Goal: Information Seeking & Learning: Find specific fact

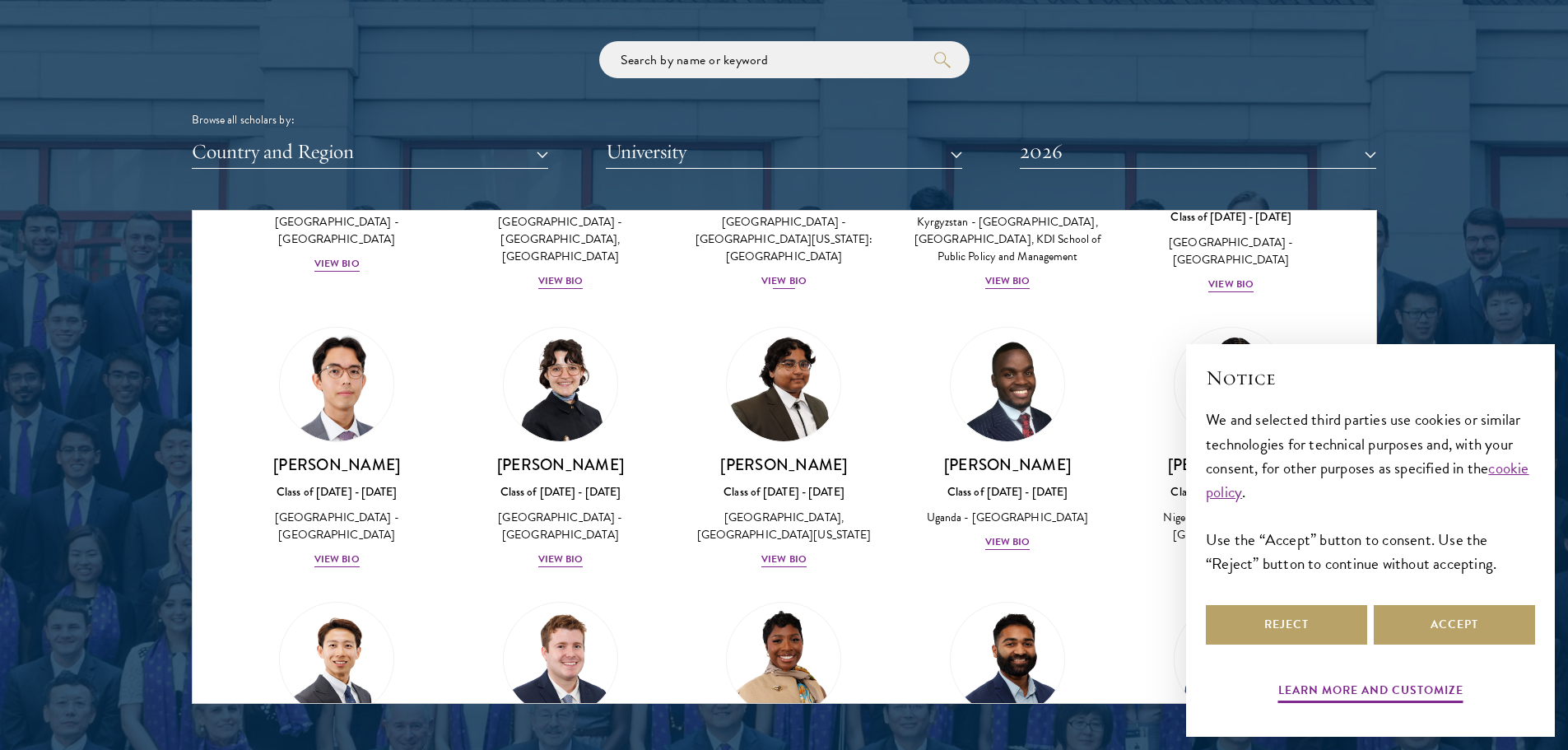
scroll to position [247, 0]
click at [1275, 608] on button "Reject" at bounding box center [1286, 624] width 161 height 39
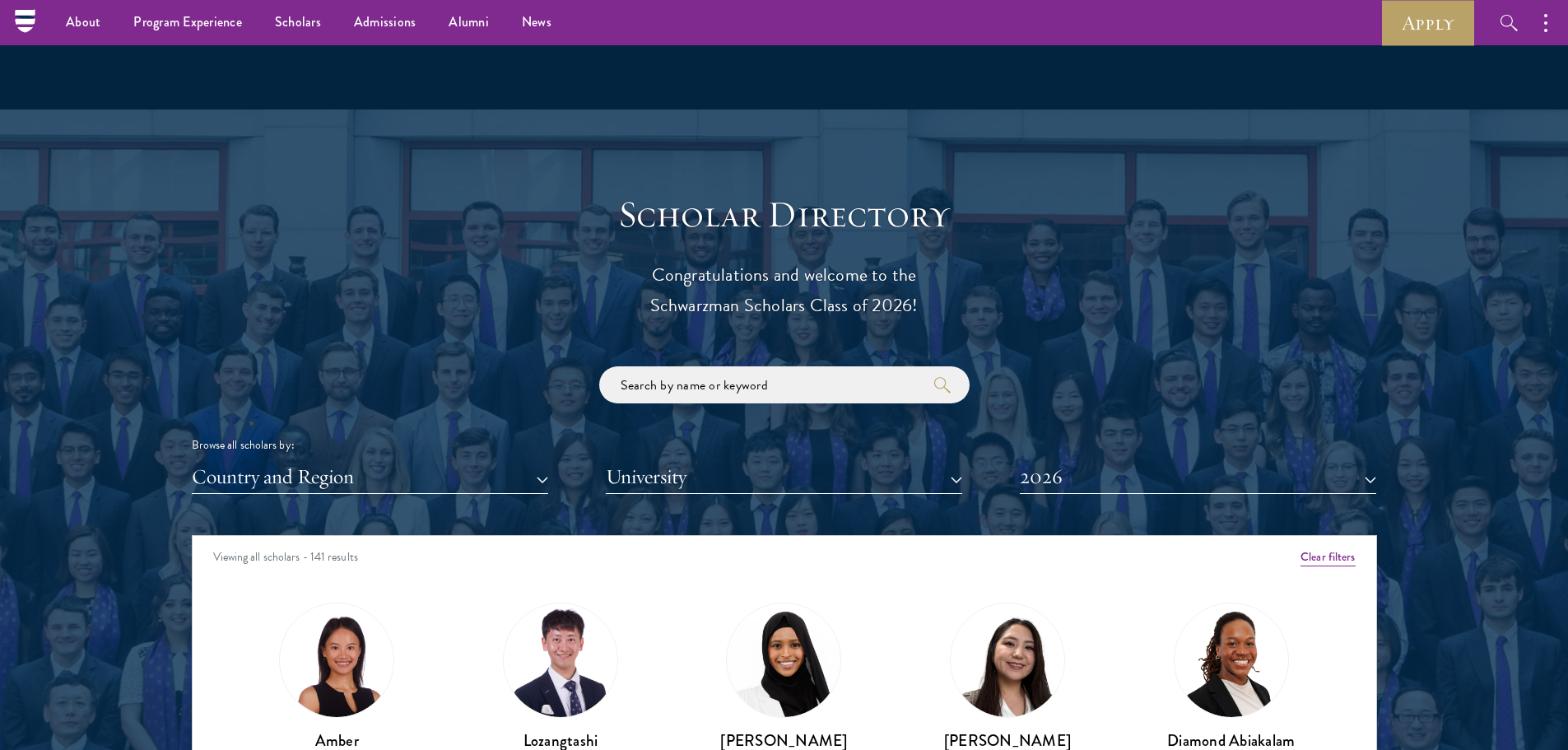
scroll to position [1564, 0]
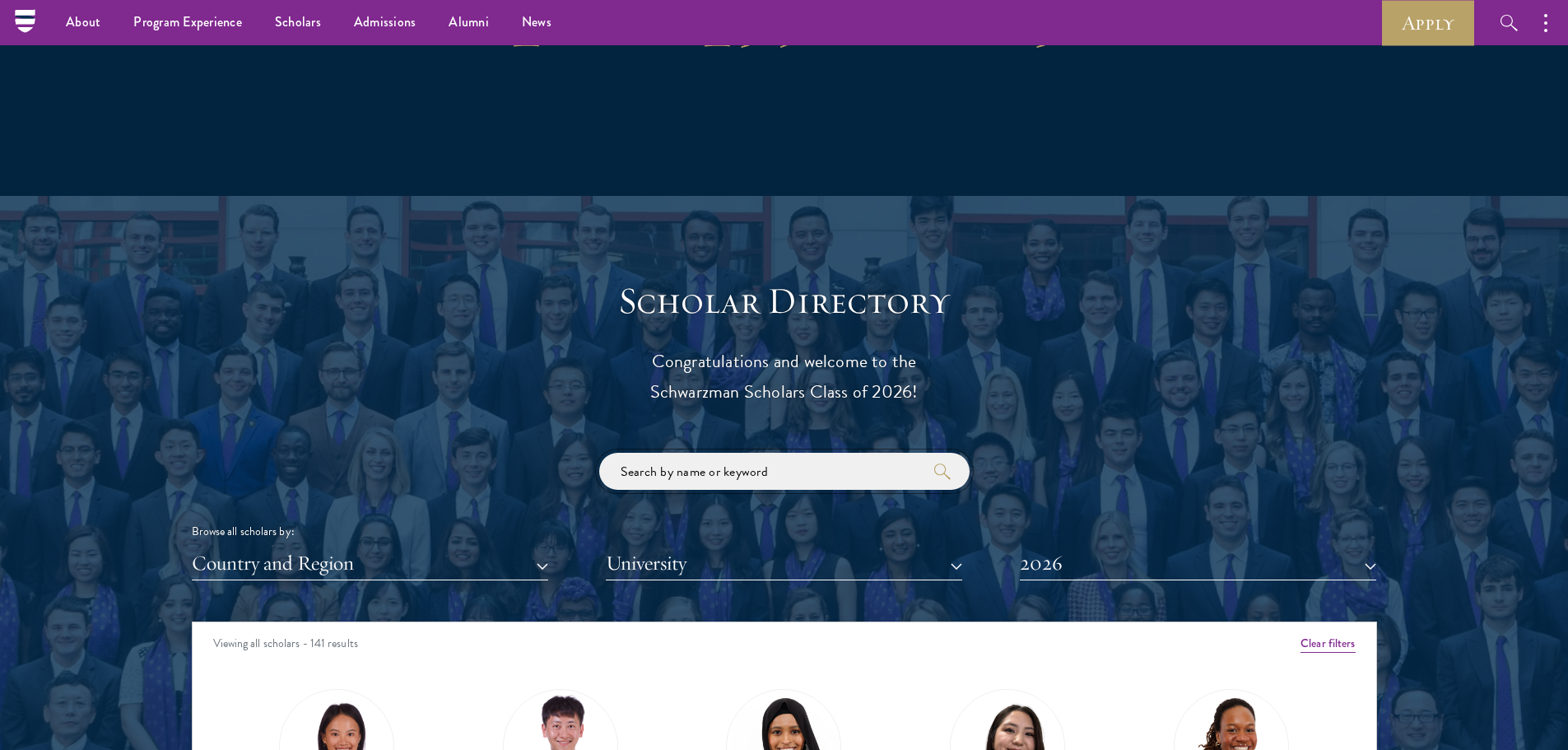
click at [840, 478] on input "search" at bounding box center [784, 471] width 370 height 37
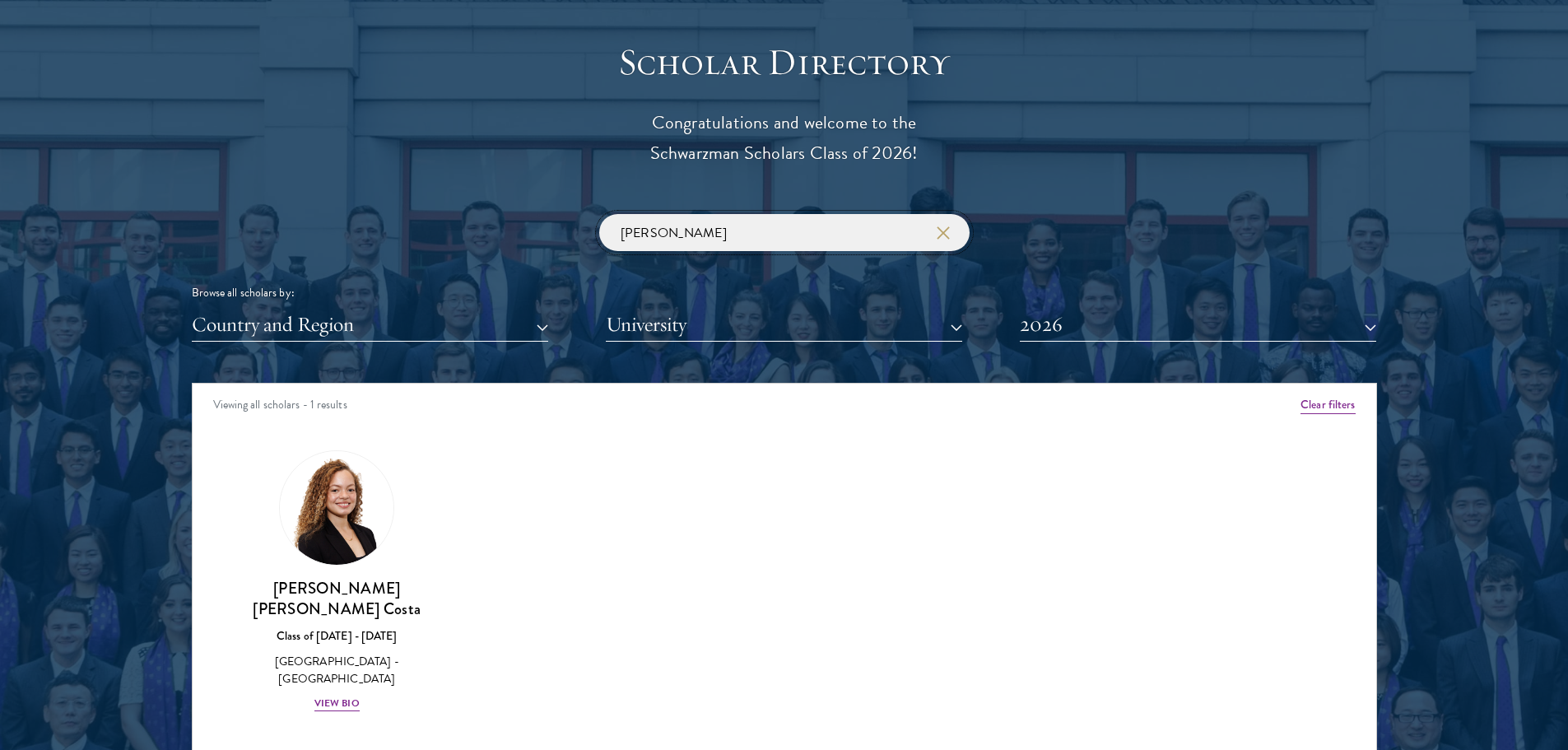
scroll to position [1975, 0]
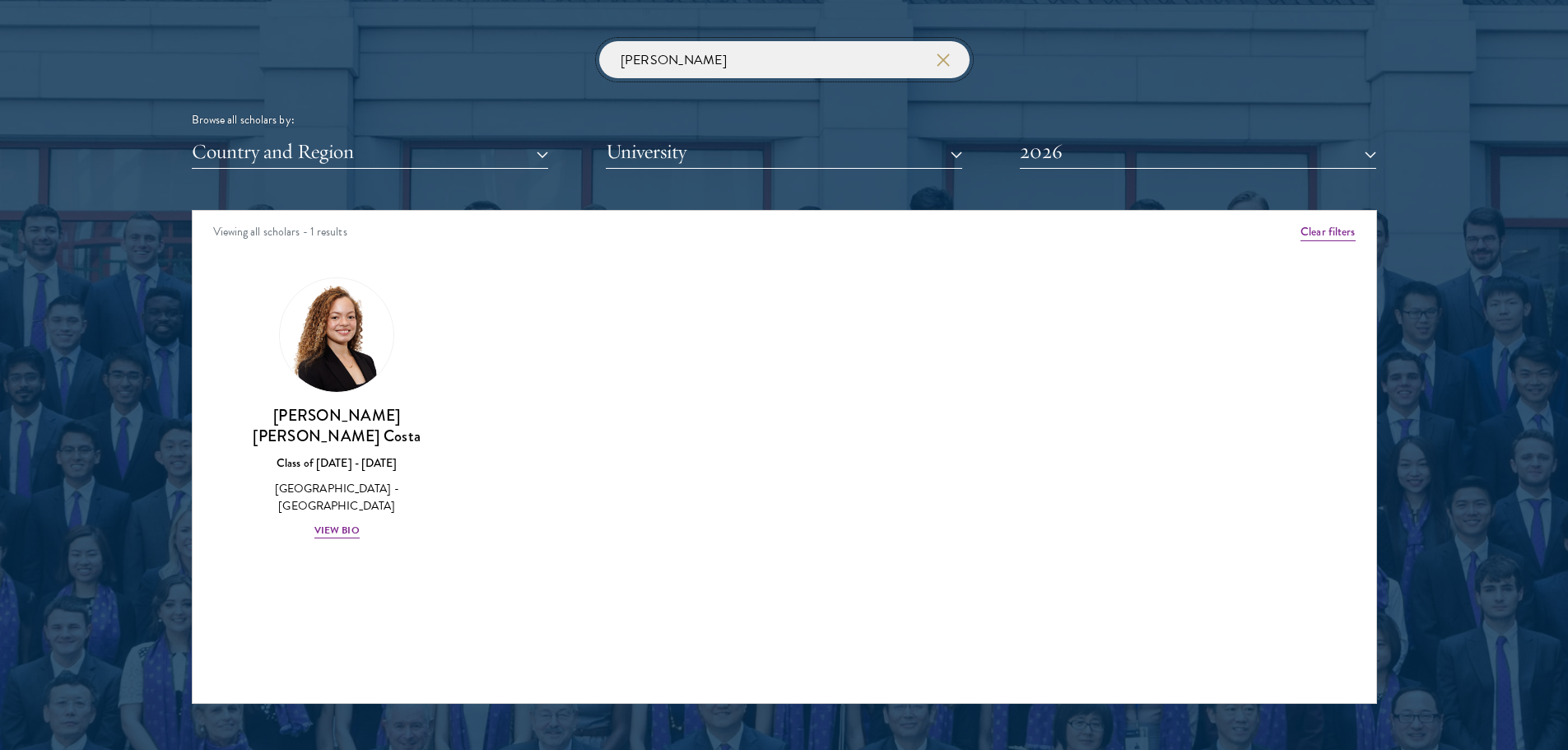
type input "[PERSON_NAME]"
click at [1119, 156] on button "2026" at bounding box center [1198, 151] width 356 height 34
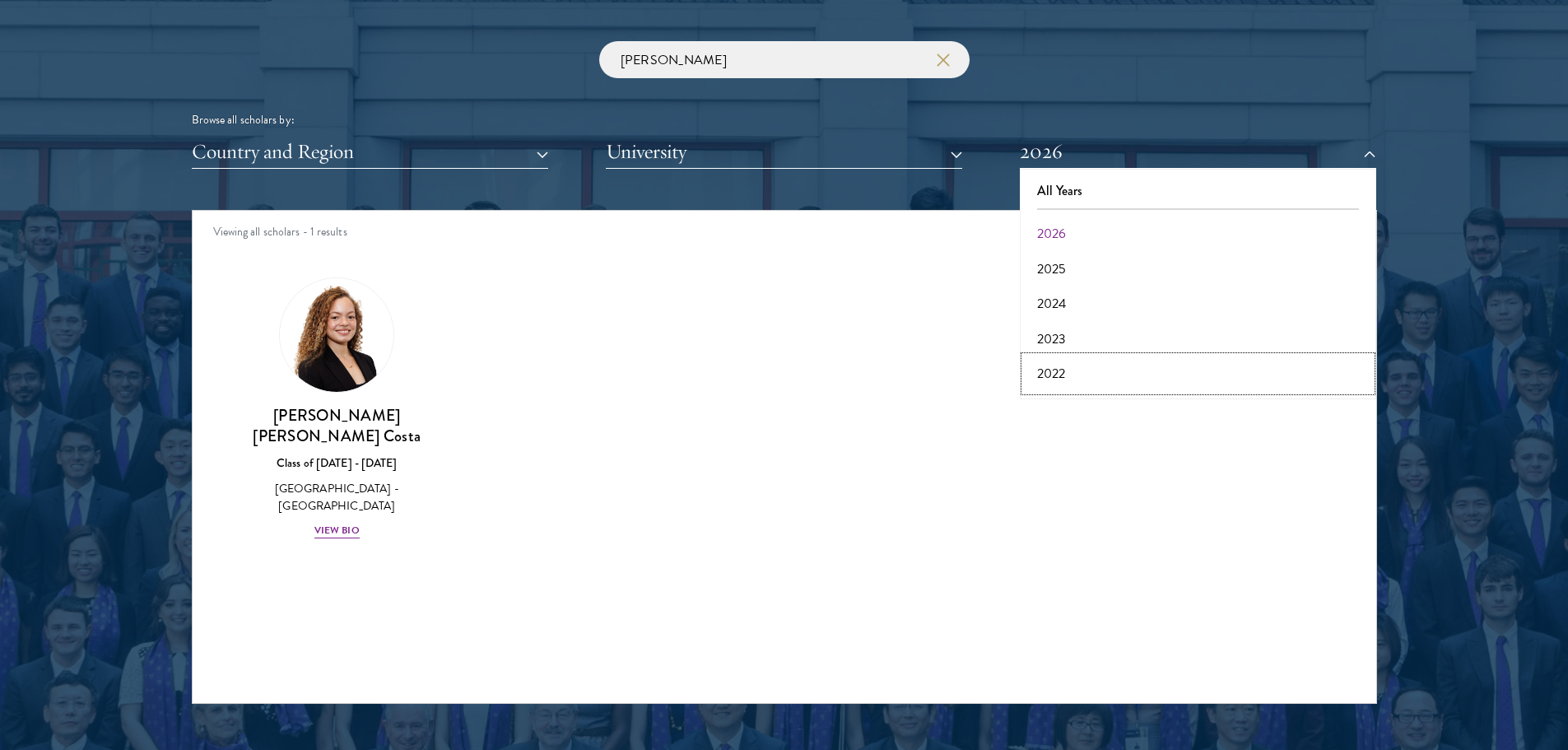
click at [1086, 368] on button "2022" at bounding box center [1198, 374] width 346 height 35
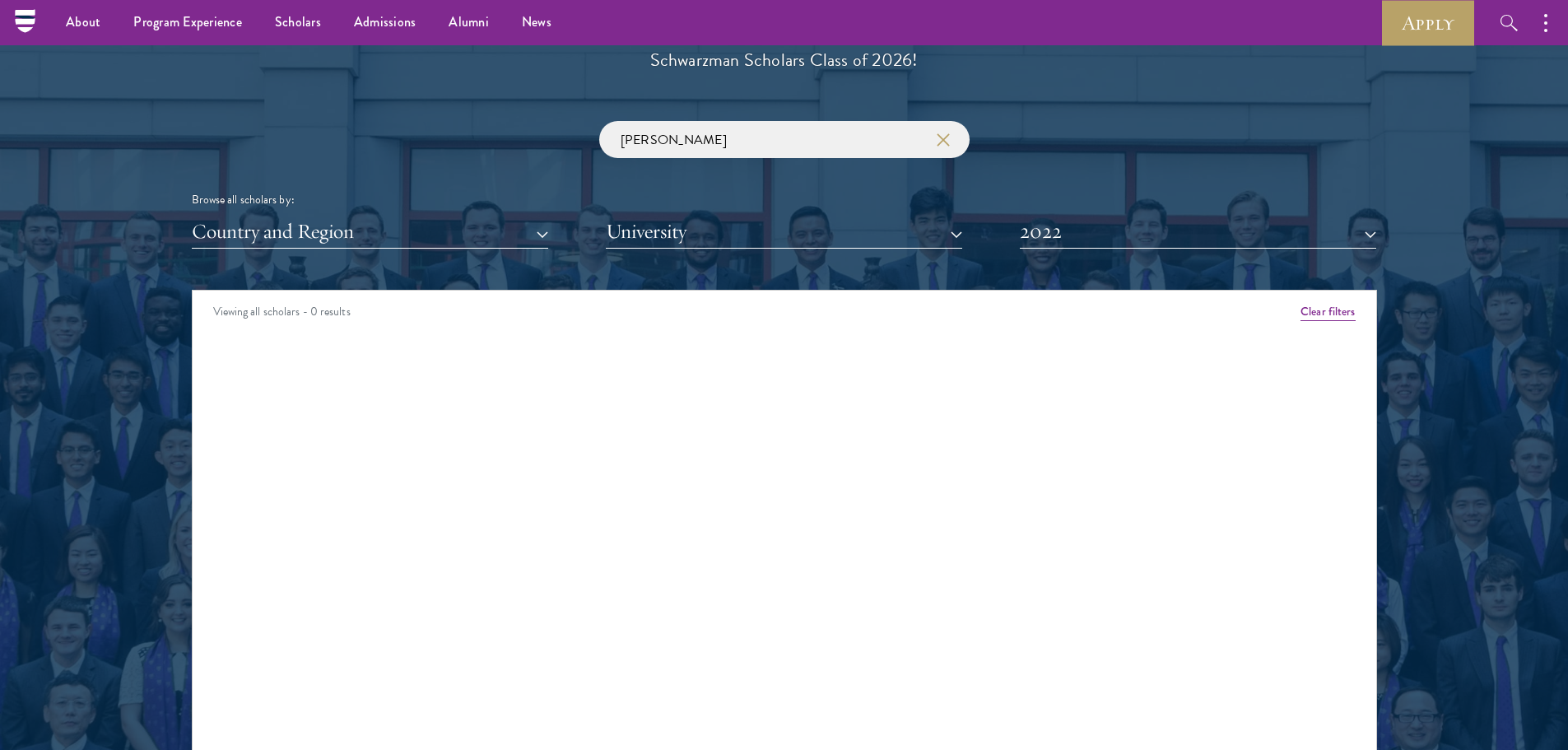
scroll to position [1893, 0]
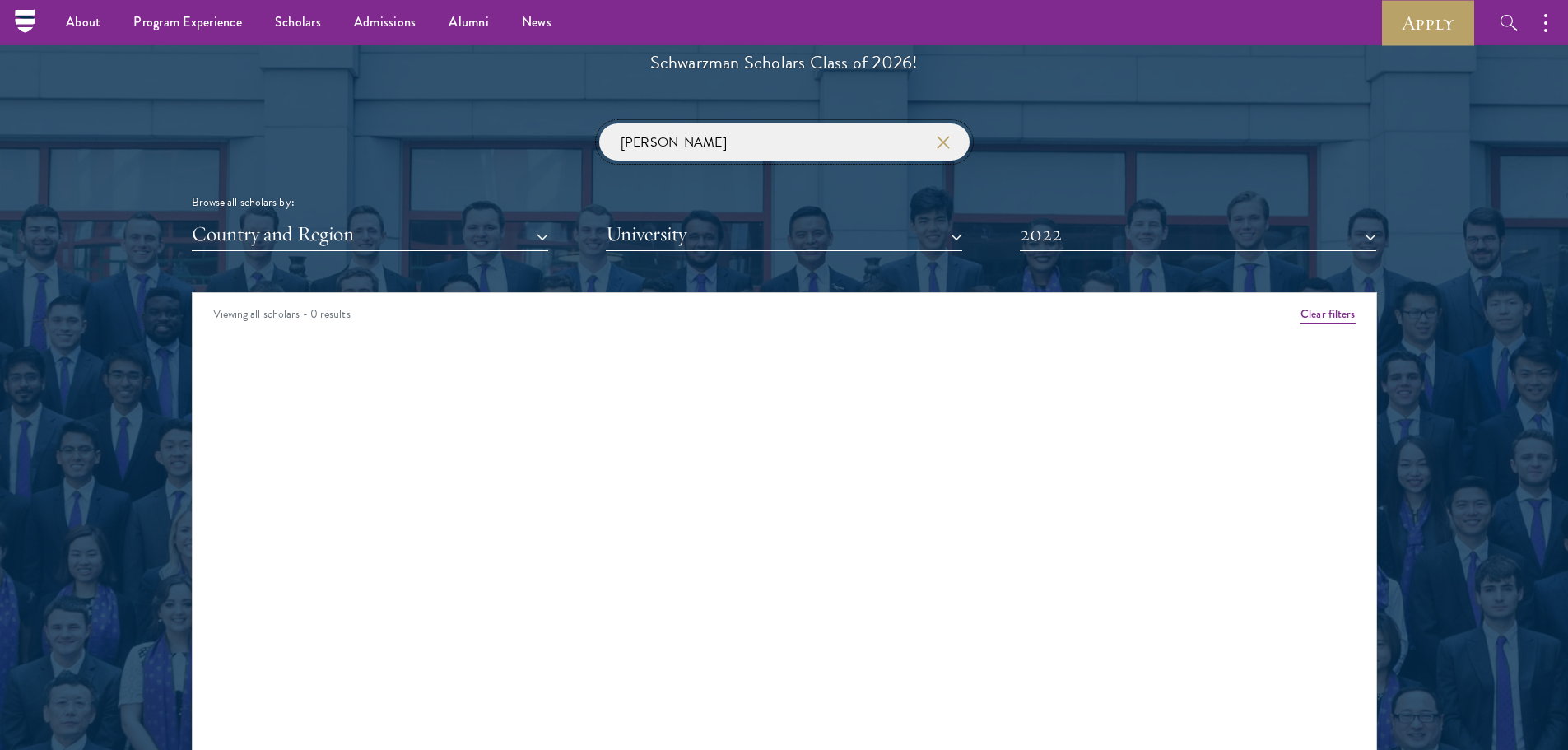
click at [906, 127] on input "[PERSON_NAME]" at bounding box center [784, 142] width 370 height 37
click at [863, 234] on button "University" at bounding box center [784, 234] width 356 height 34
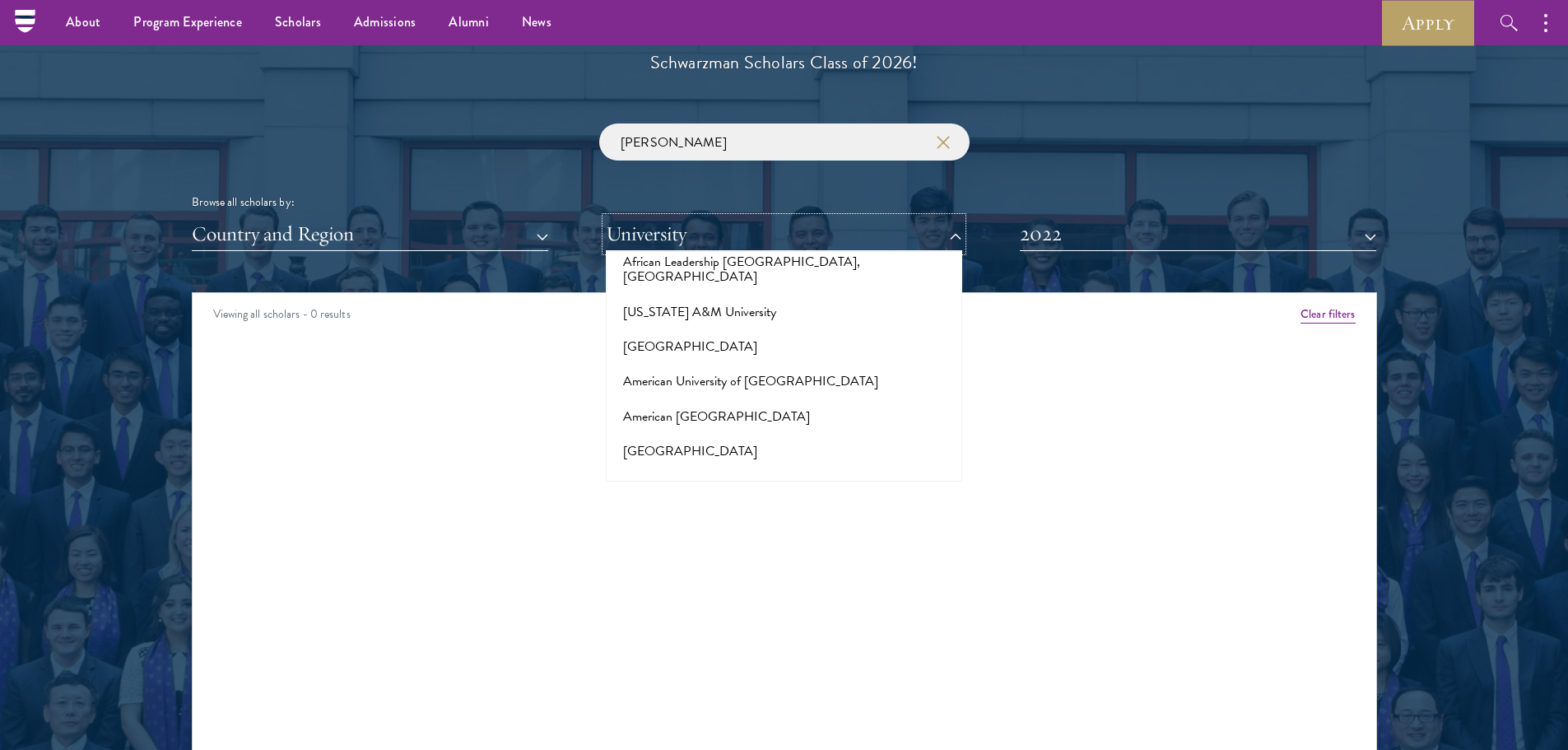
scroll to position [82, 0]
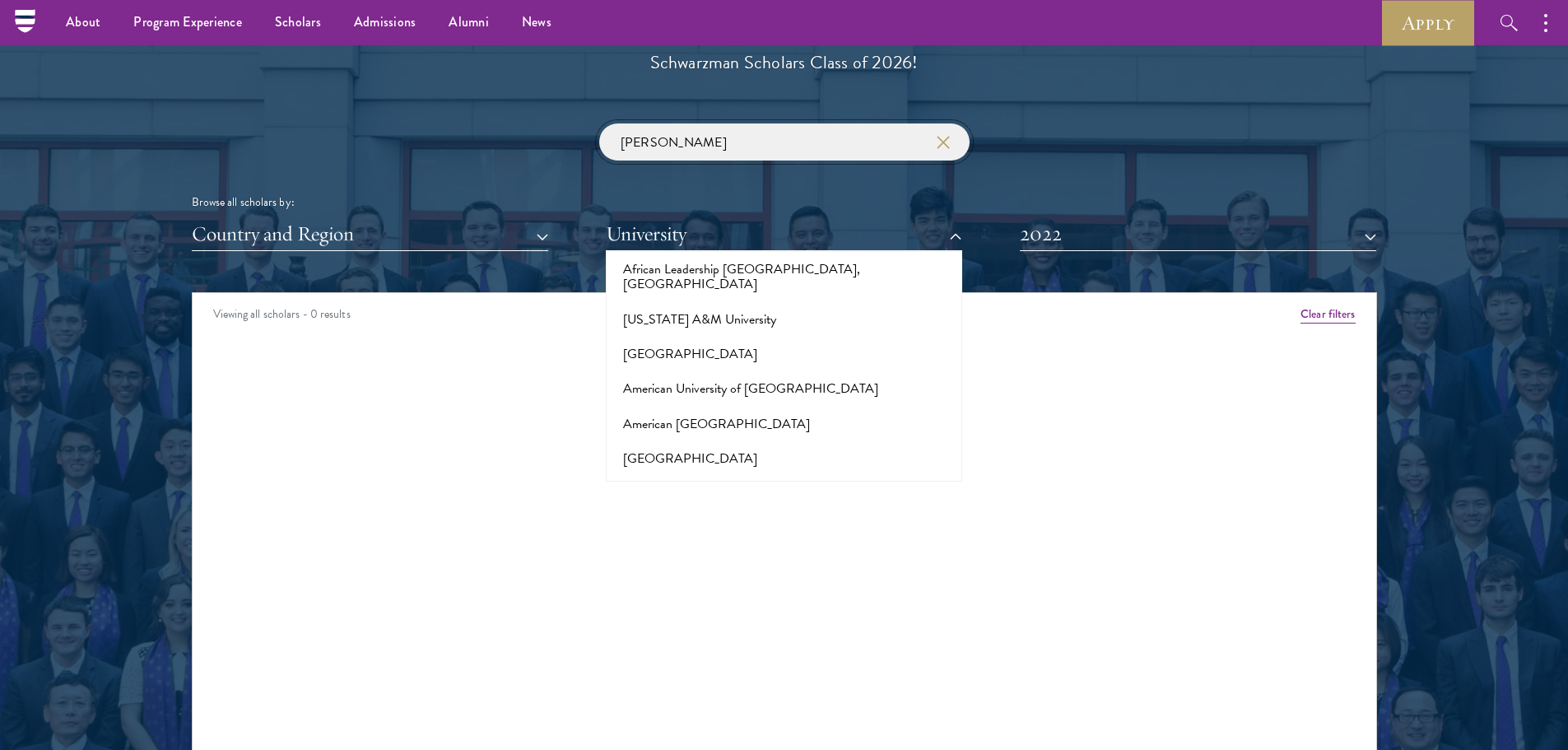
click at [957, 132] on input "[PERSON_NAME]" at bounding box center [784, 142] width 370 height 37
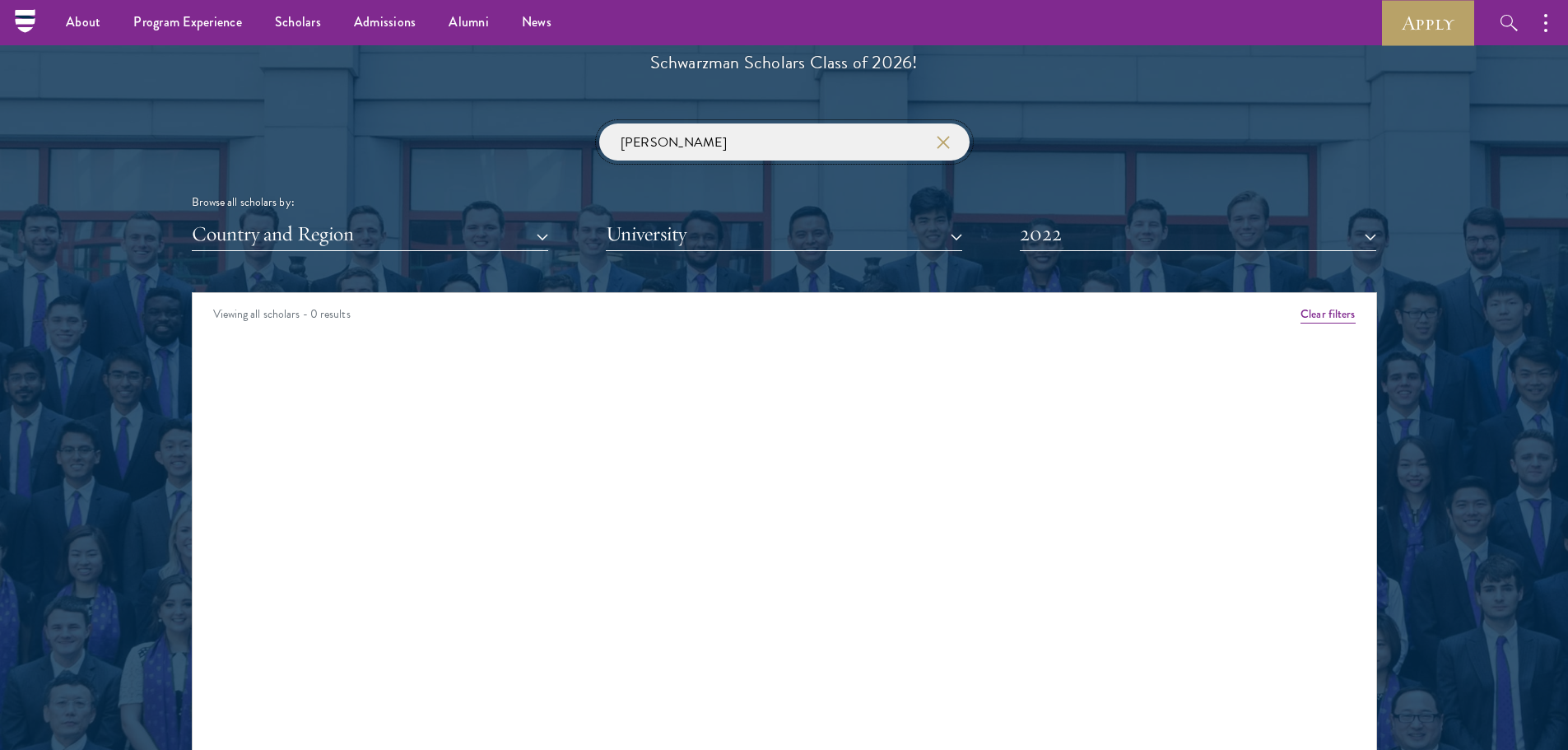
click at [952, 137] on input "[PERSON_NAME]" at bounding box center [784, 142] width 370 height 37
click at [943, 140] on icon "button" at bounding box center [943, 142] width 13 height 13
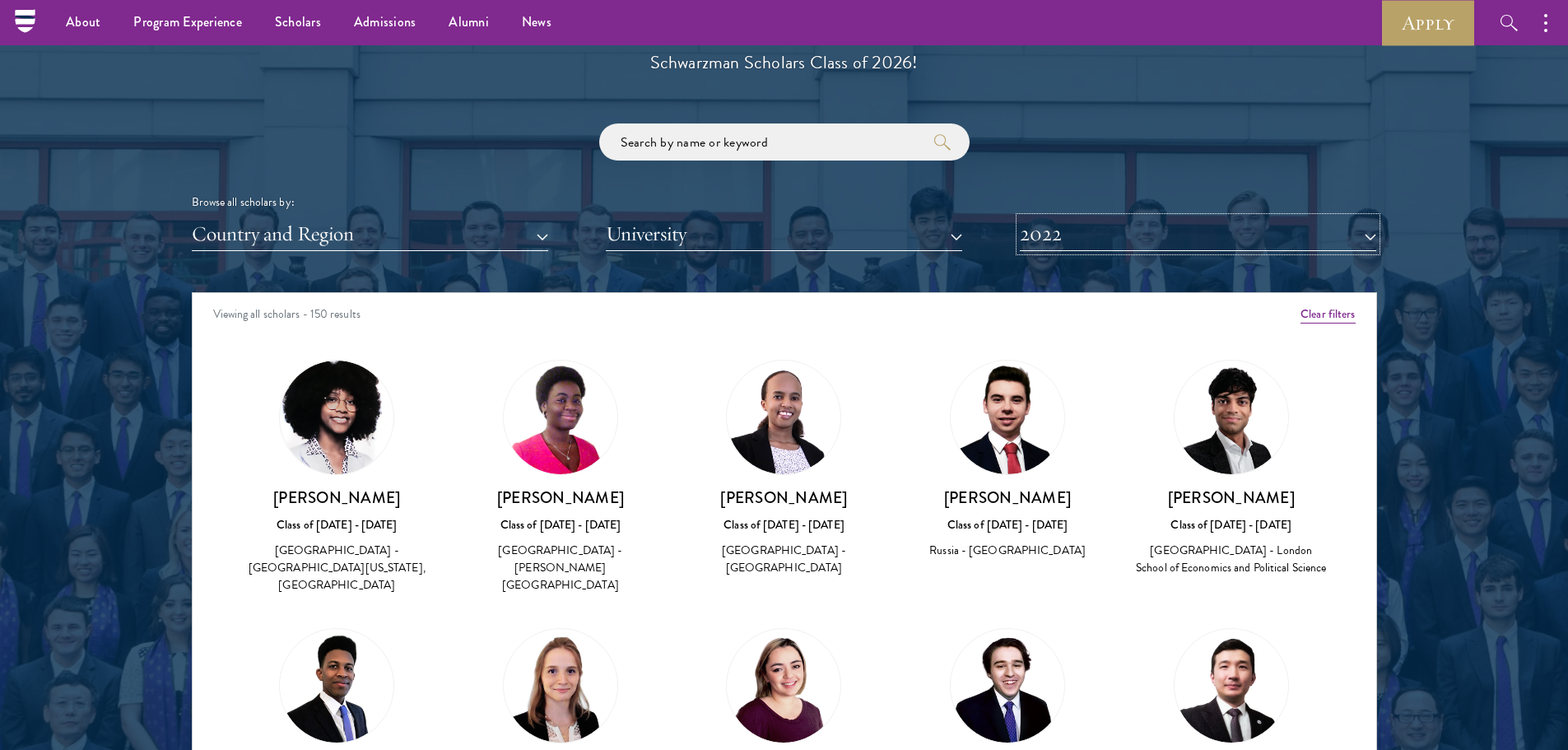
click at [1166, 224] on button "2022" at bounding box center [1198, 234] width 356 height 34
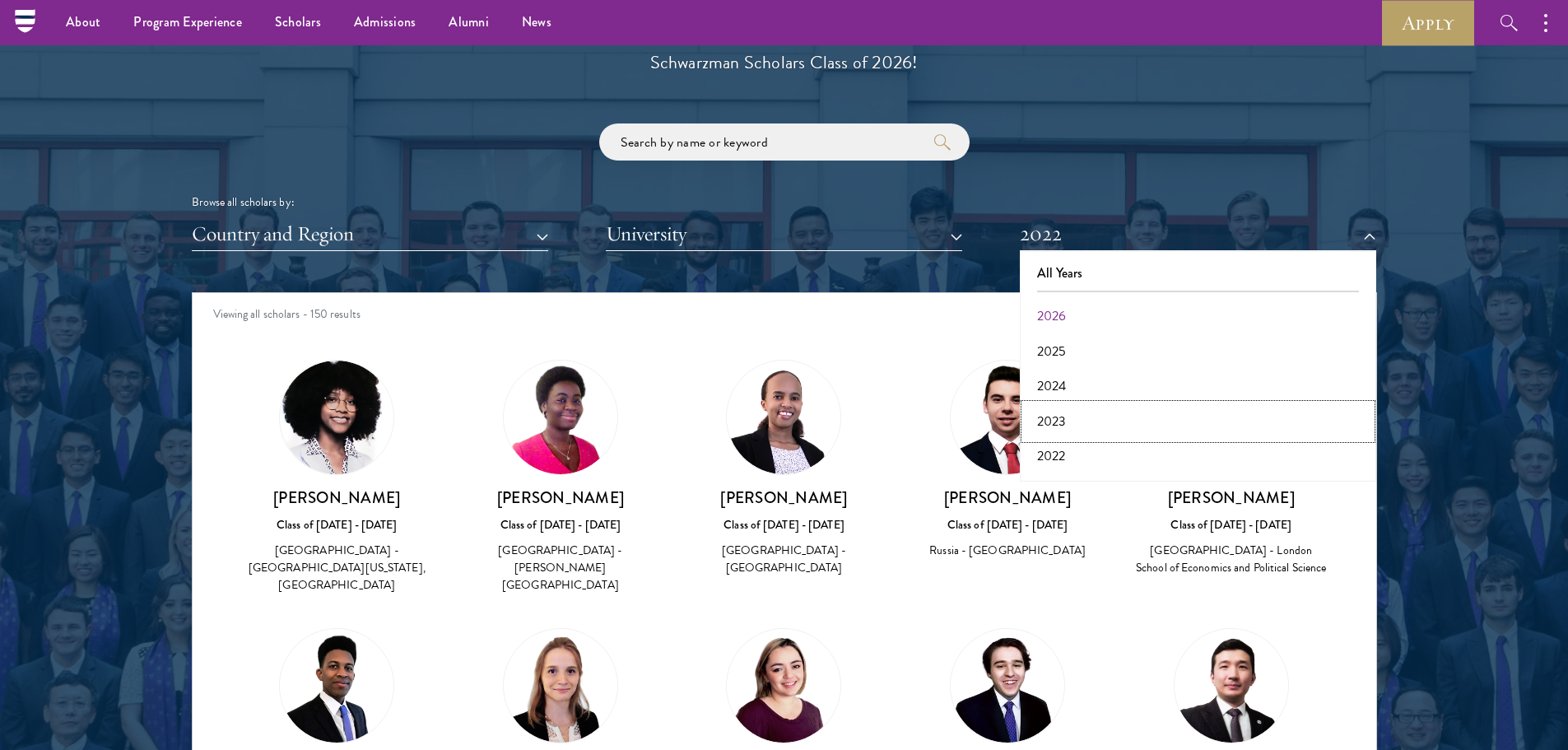
click at [1165, 430] on button "2023" at bounding box center [1198, 421] width 346 height 35
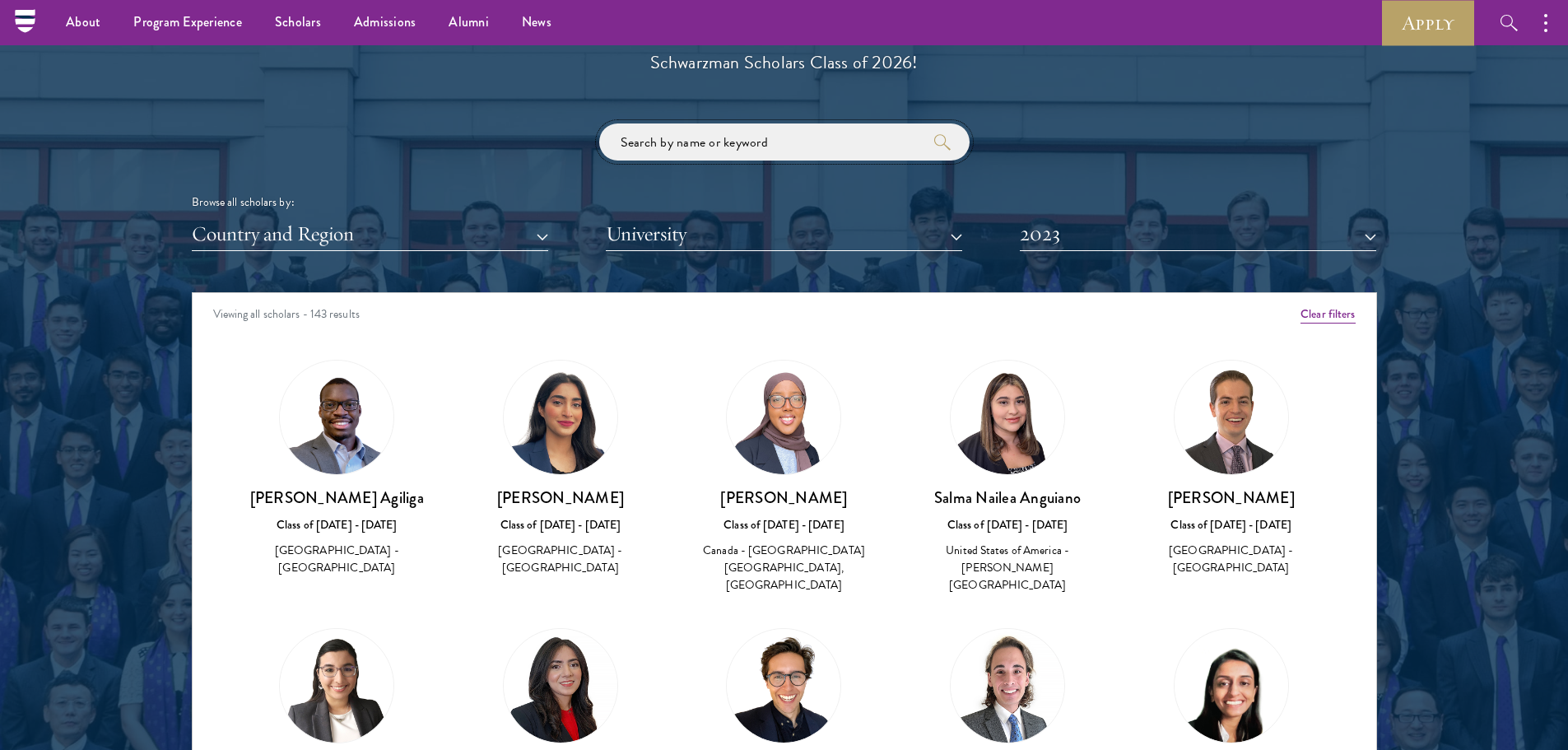
click at [735, 157] on input "search" at bounding box center [784, 142] width 370 height 37
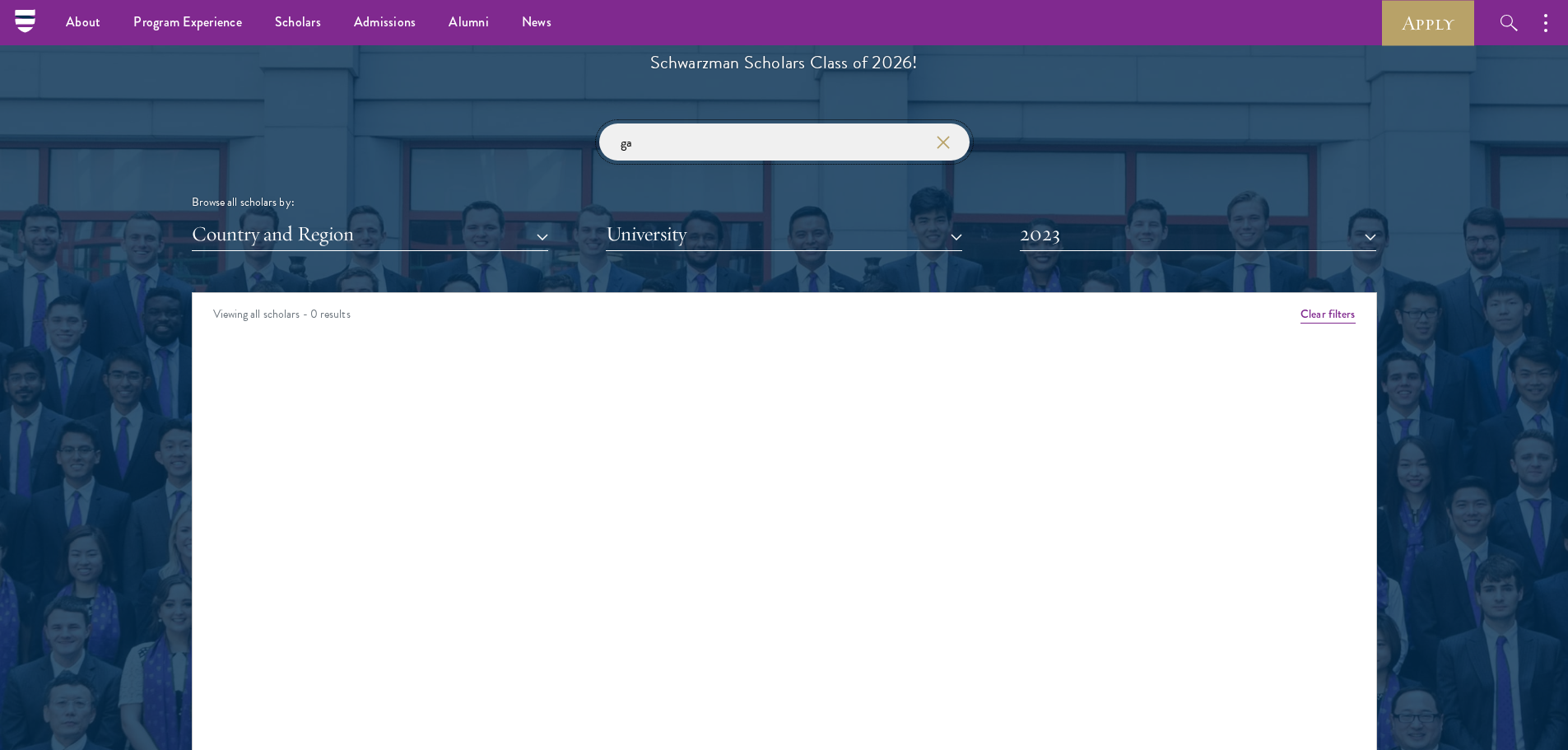
type input "g"
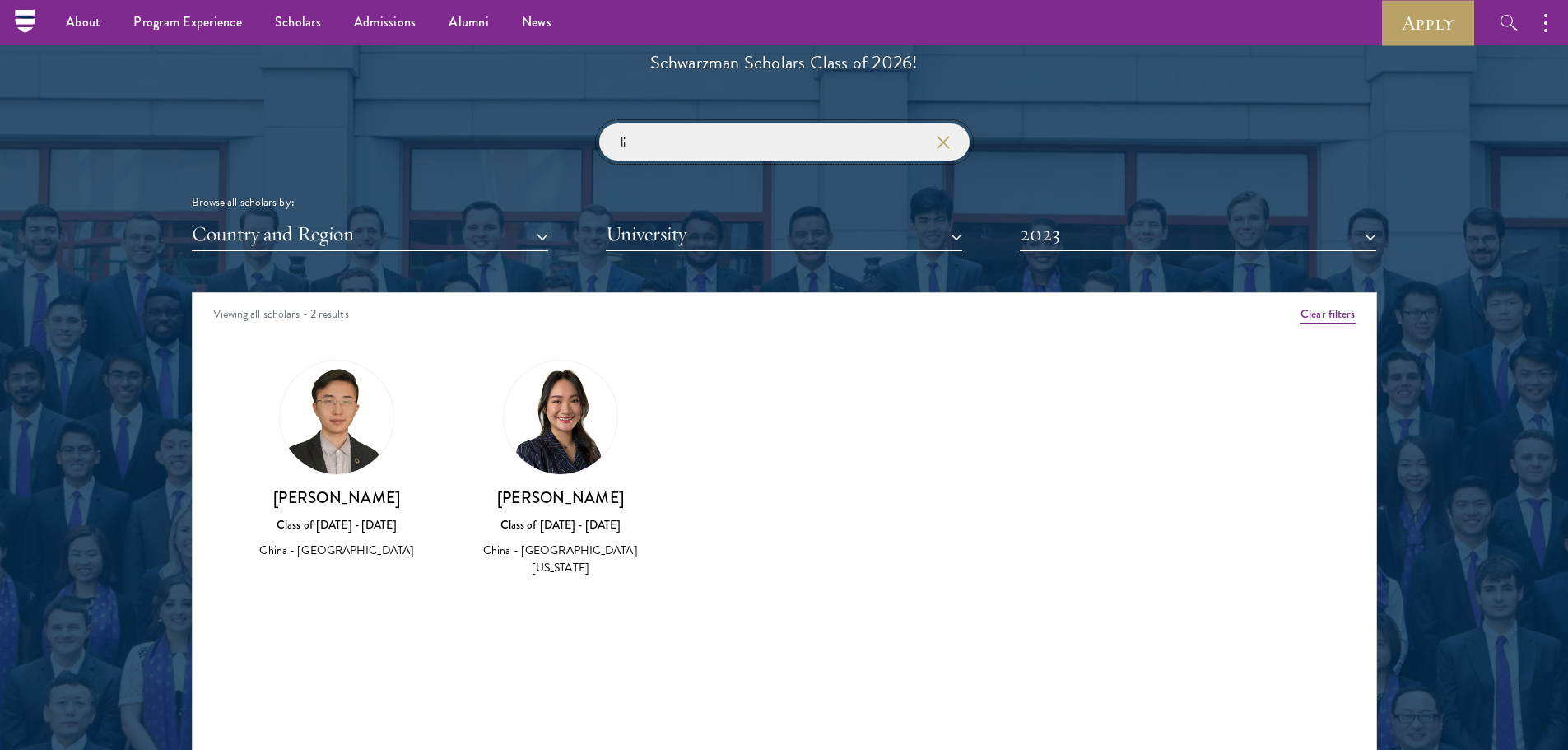
type input "l"
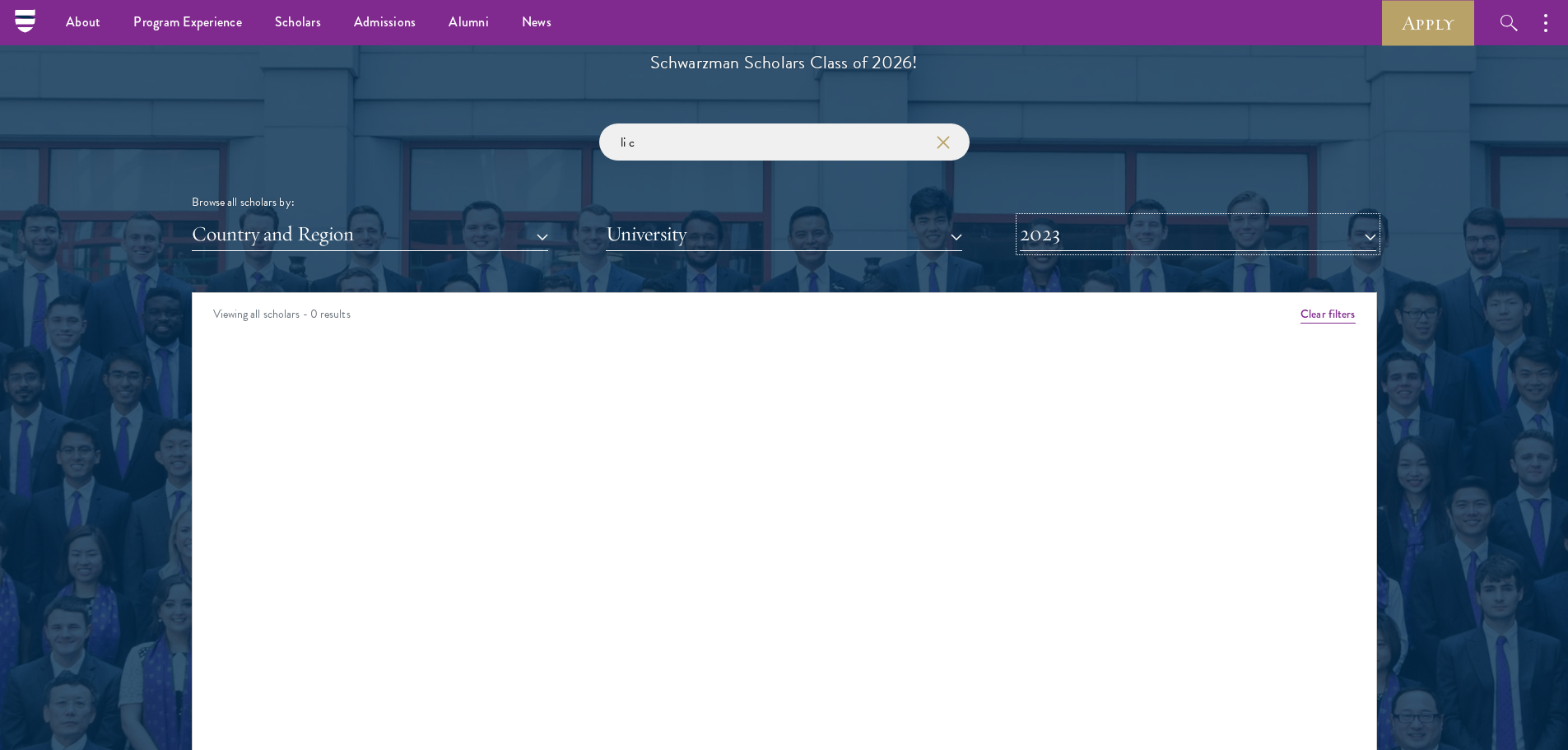
click at [1210, 235] on button "2023" at bounding box center [1198, 234] width 356 height 34
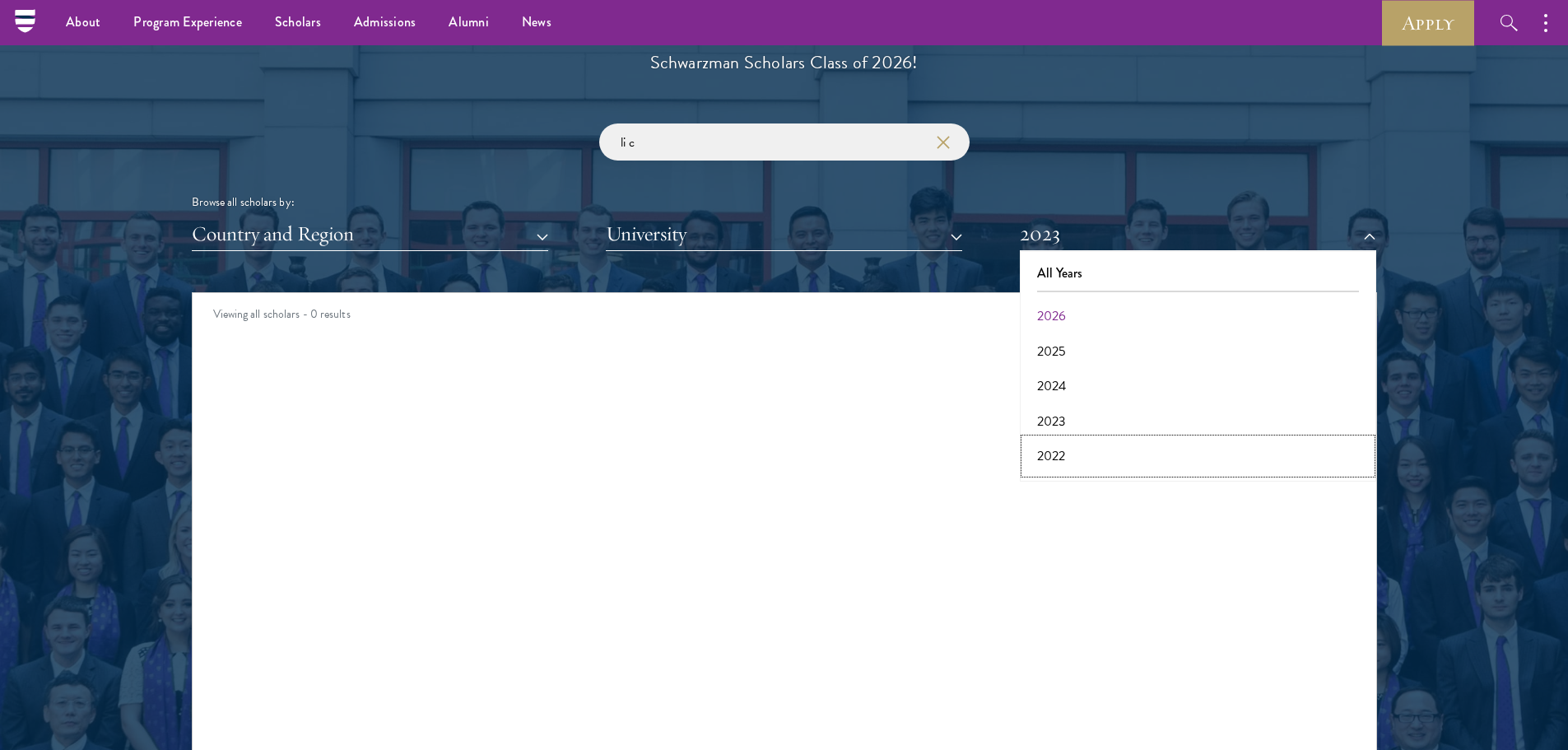
click at [1119, 454] on button "2022" at bounding box center [1198, 456] width 346 height 35
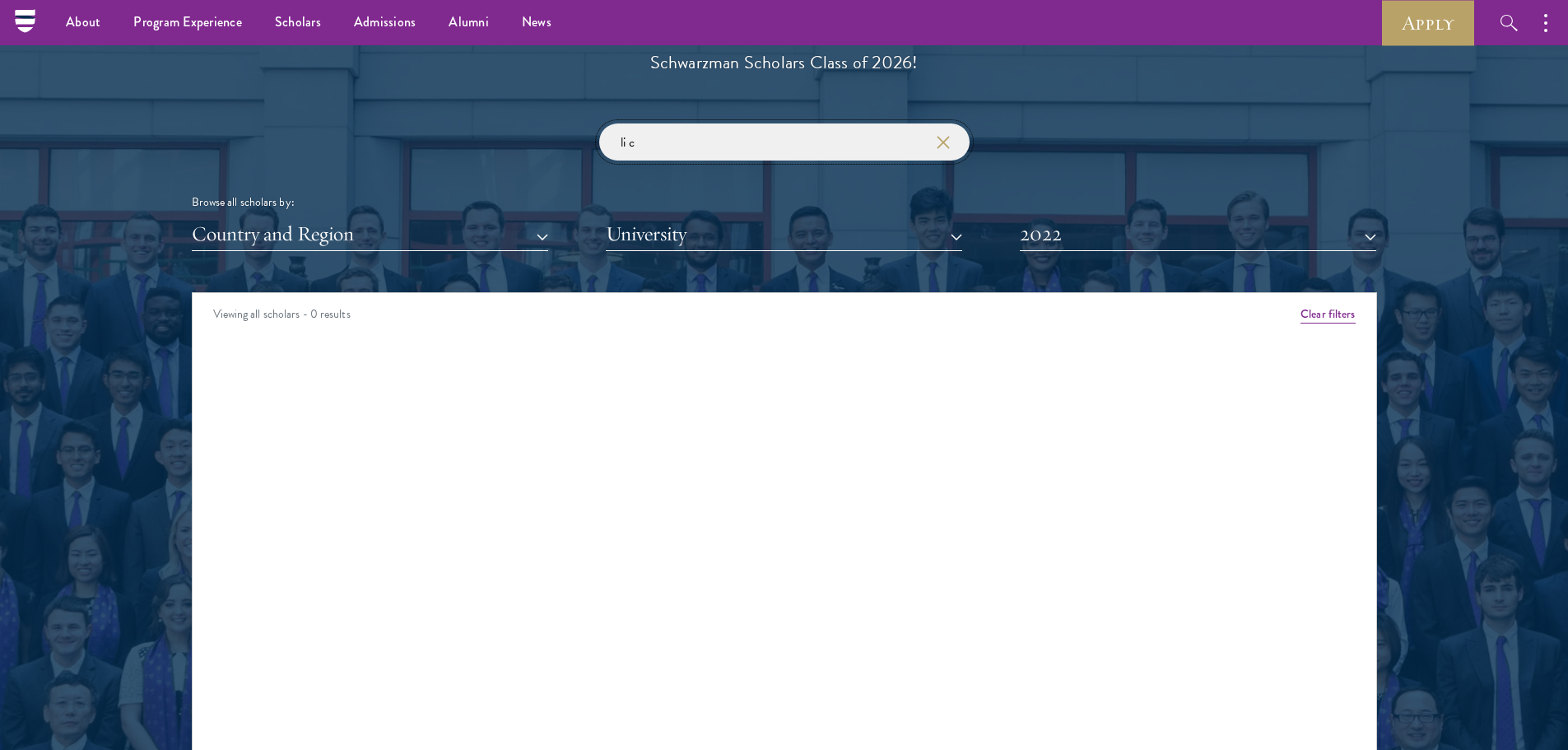
click at [672, 146] on input "li c" at bounding box center [784, 142] width 370 height 37
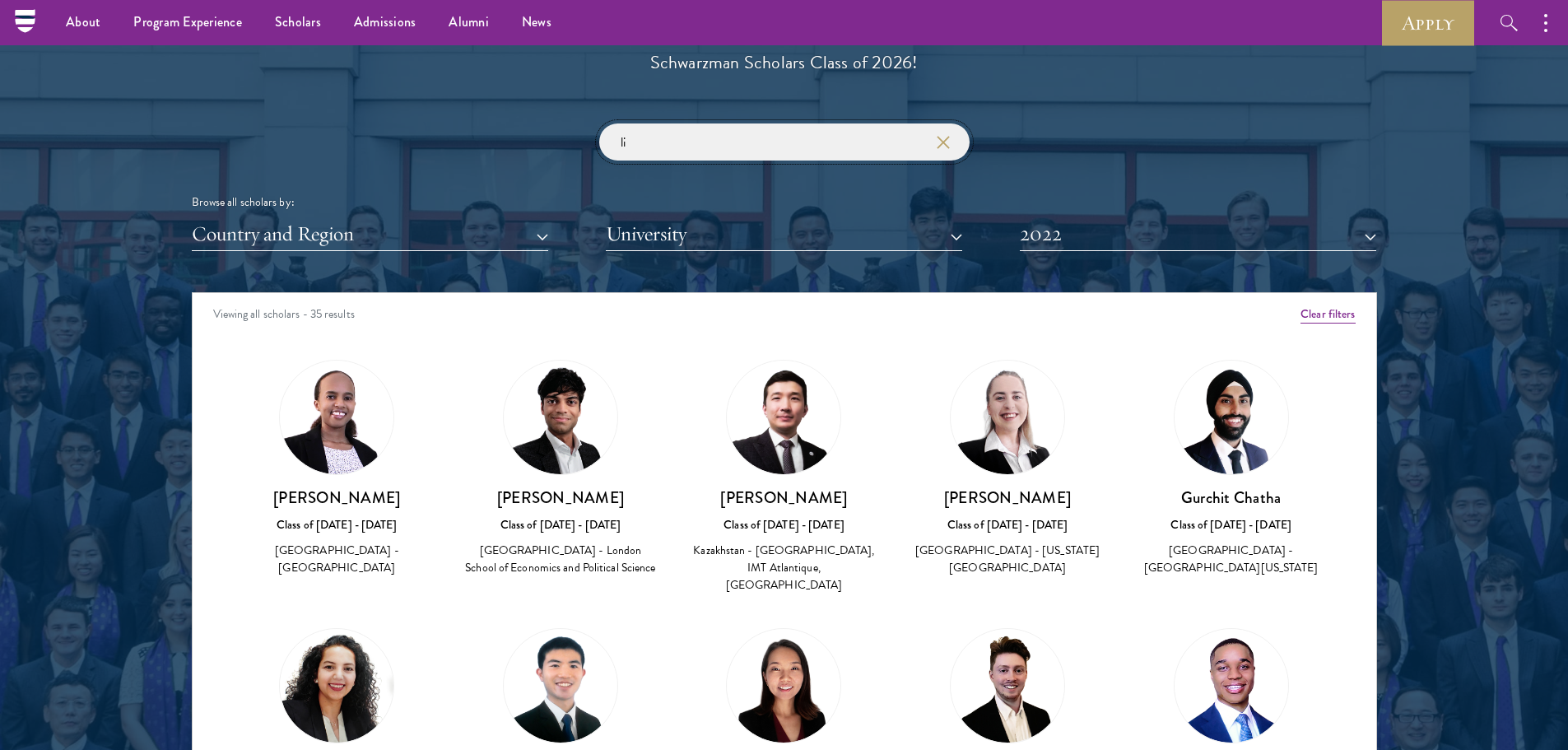
type input "liu"
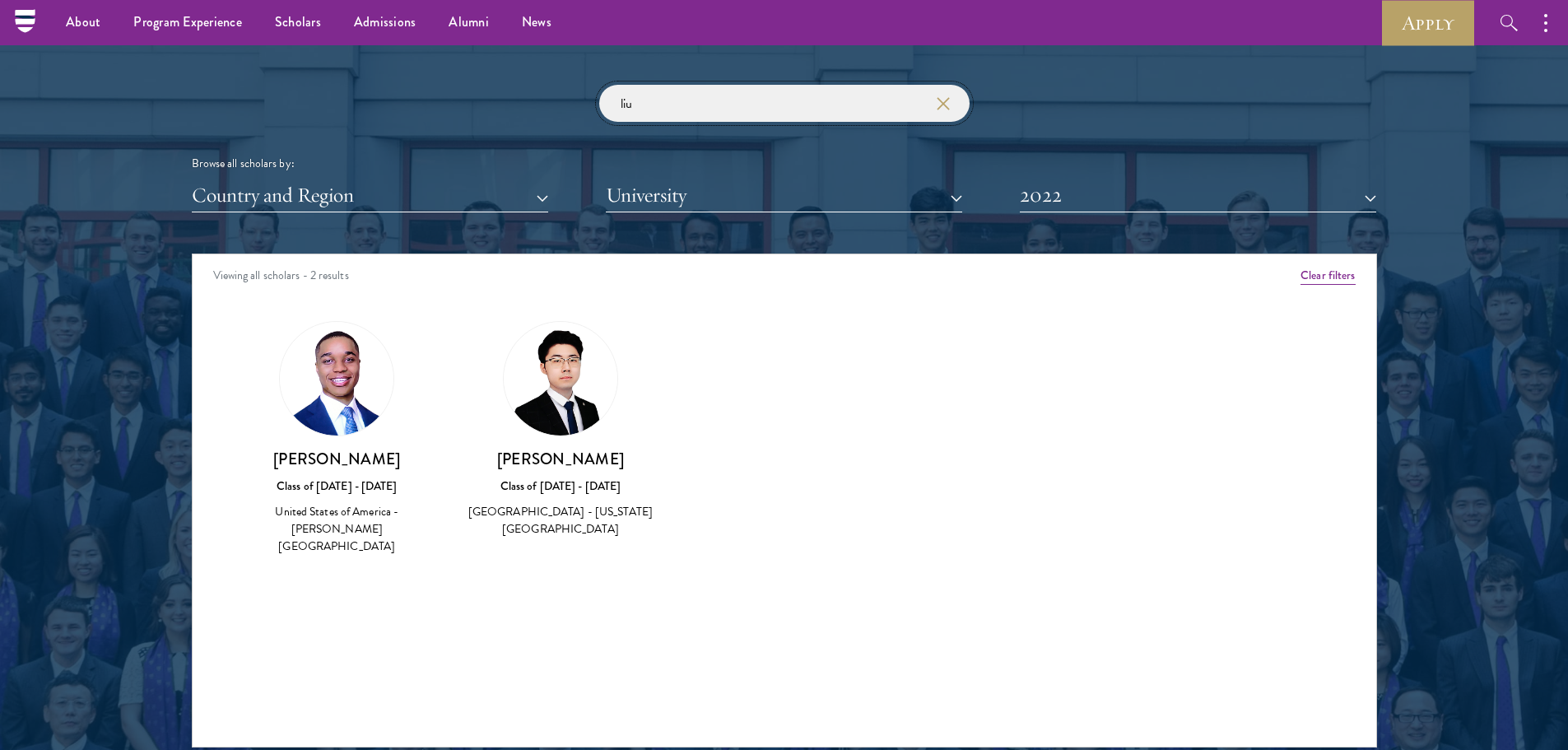
scroll to position [1810, 0]
